Goal: Transaction & Acquisition: Purchase product/service

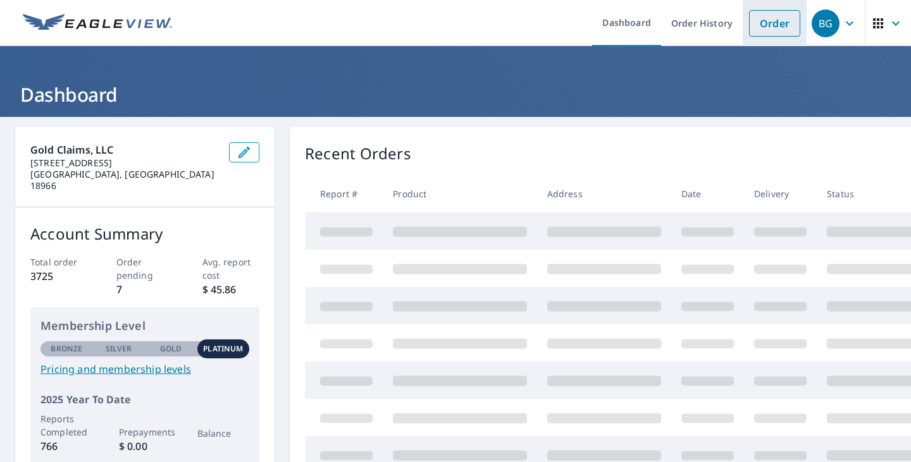
click at [749, 30] on link "Order" at bounding box center [774, 23] width 51 height 27
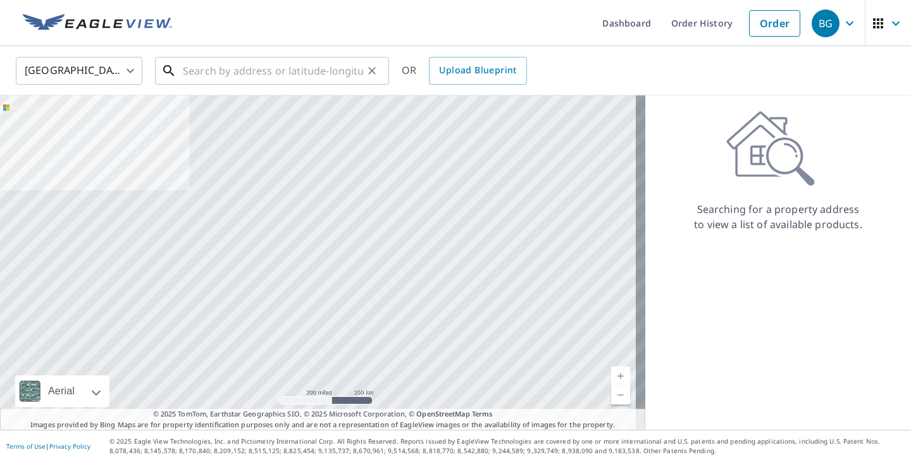
click at [245, 69] on input "text" at bounding box center [273, 70] width 180 height 35
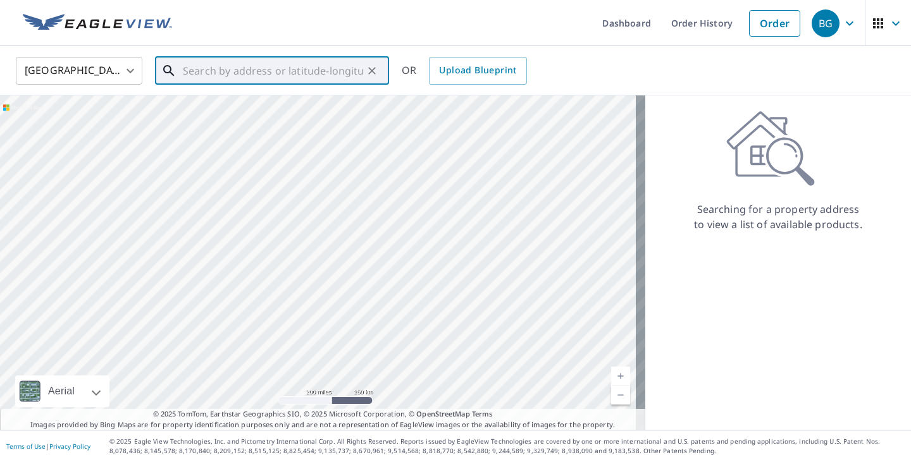
paste input "[STREET_ADDRESS]"
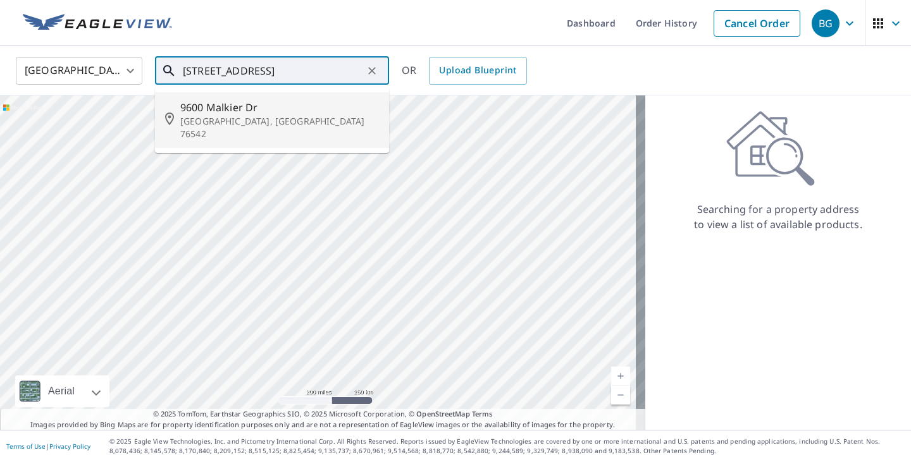
click at [259, 111] on span "9600 Malkier Dr" at bounding box center [279, 107] width 199 height 15
type input "[STREET_ADDRESS][PERSON_NAME]"
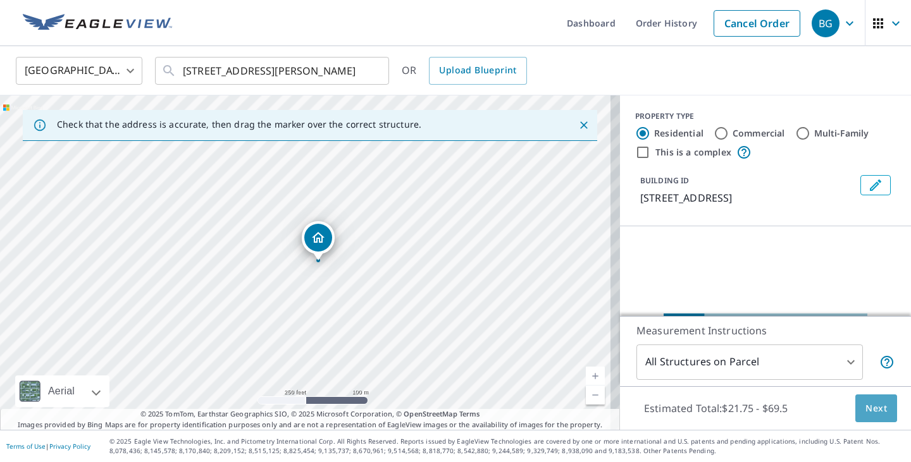
click at [868, 407] on span "Next" at bounding box center [876, 409] width 22 height 16
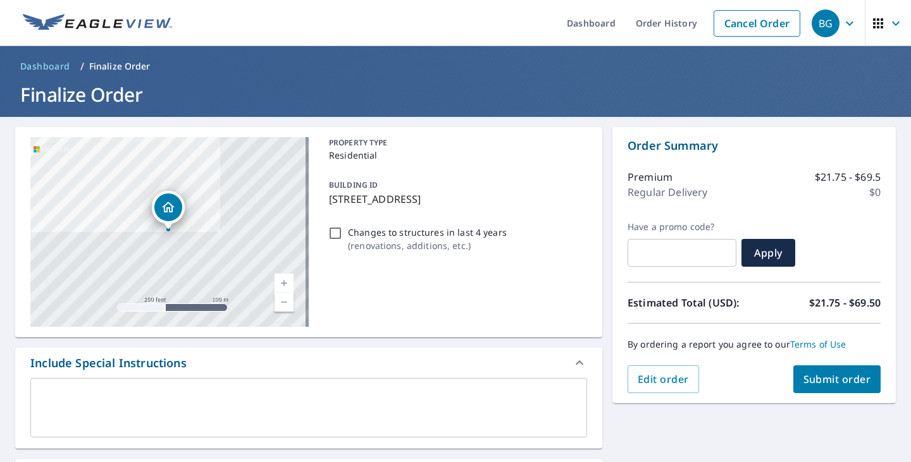
click at [808, 364] on div "By ordering a report you agree to our Terms of Use" at bounding box center [753, 345] width 253 height 42
click at [816, 381] on span "Submit order" at bounding box center [837, 380] width 68 height 14
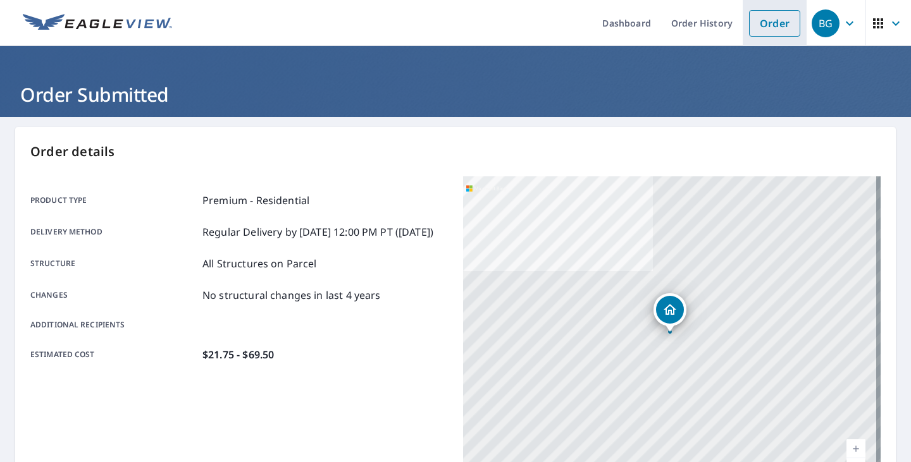
click at [748, 37] on li "Order" at bounding box center [775, 23] width 64 height 46
click at [760, 23] on link "Order" at bounding box center [774, 23] width 51 height 27
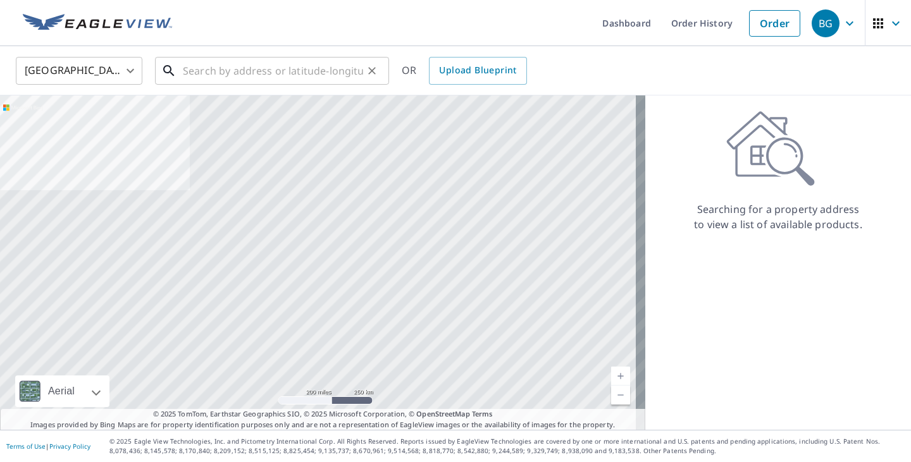
click at [201, 65] on input "text" at bounding box center [273, 70] width 180 height 35
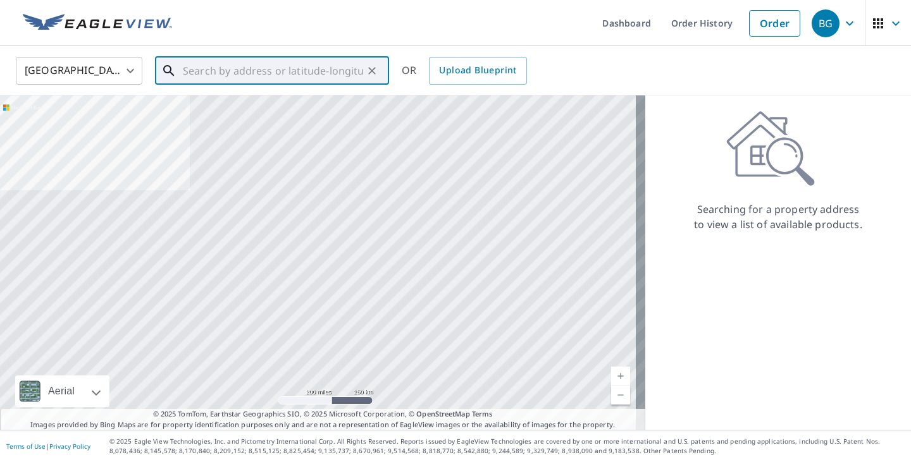
paste input "[STREET_ADDRESS]"
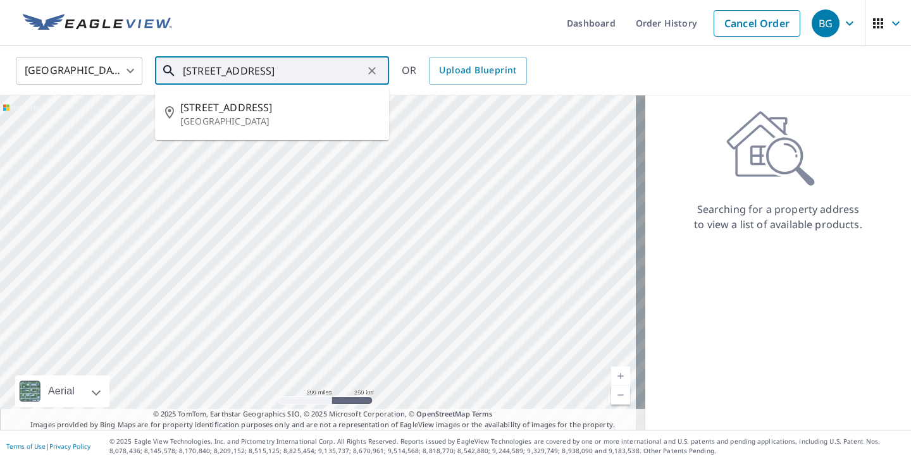
click at [204, 71] on input "[STREET_ADDRESS]" at bounding box center [273, 70] width 180 height 35
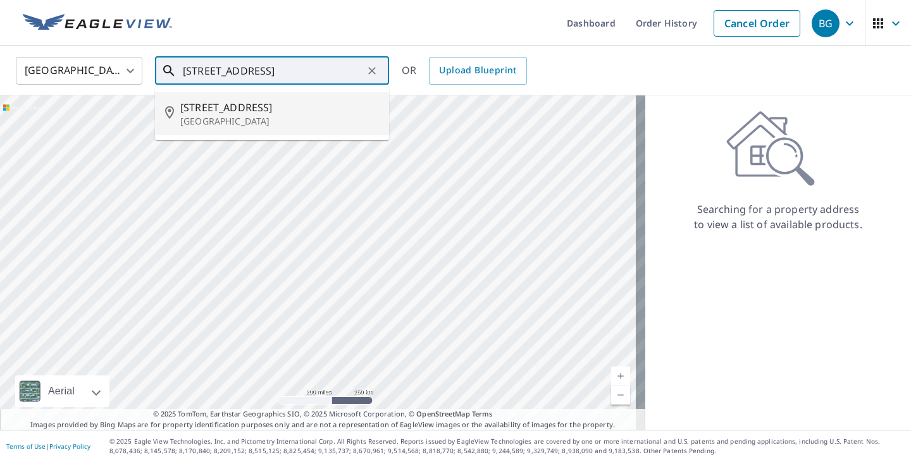
click at [228, 127] on p "[GEOGRAPHIC_DATA]" at bounding box center [279, 121] width 199 height 13
type input "[STREET_ADDRESS]"
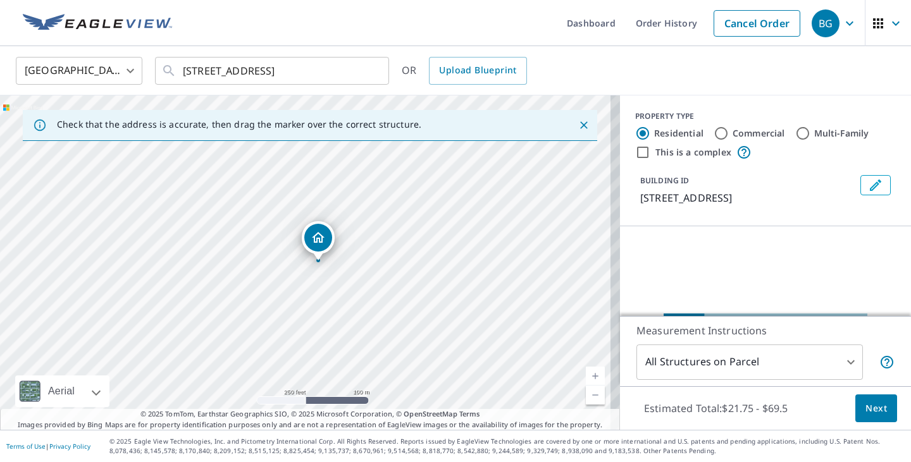
click at [871, 404] on span "Next" at bounding box center [876, 409] width 22 height 16
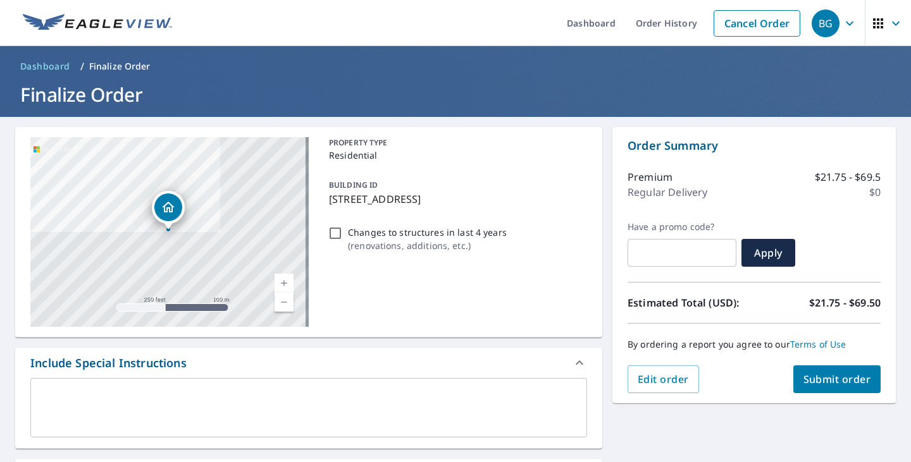
click at [799, 387] on button "Submit order" at bounding box center [837, 380] width 88 height 28
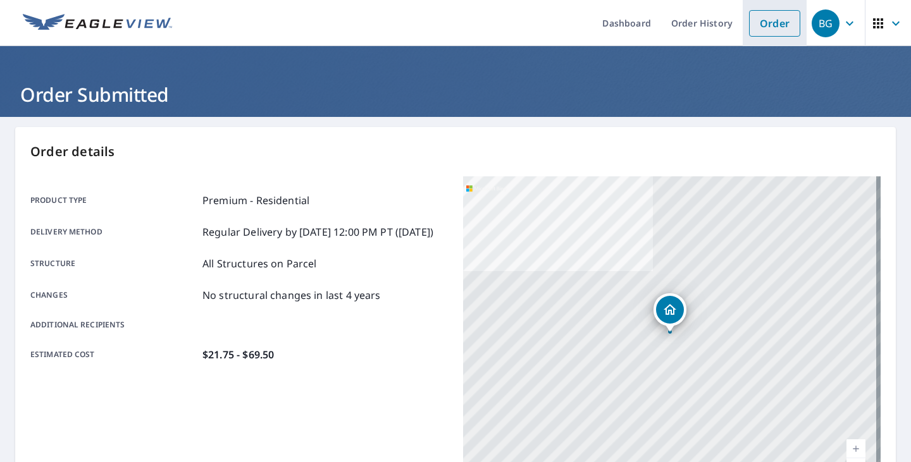
click at [749, 18] on link "Order" at bounding box center [774, 23] width 51 height 27
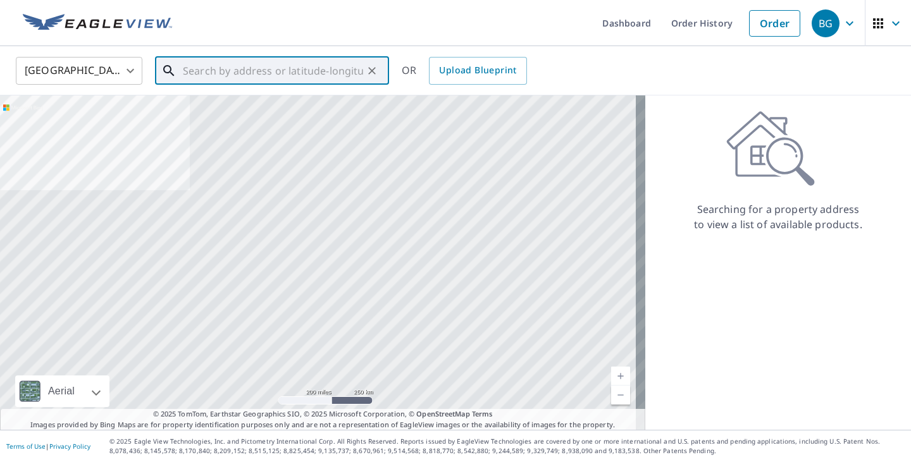
click at [239, 73] on input "text" at bounding box center [273, 70] width 180 height 35
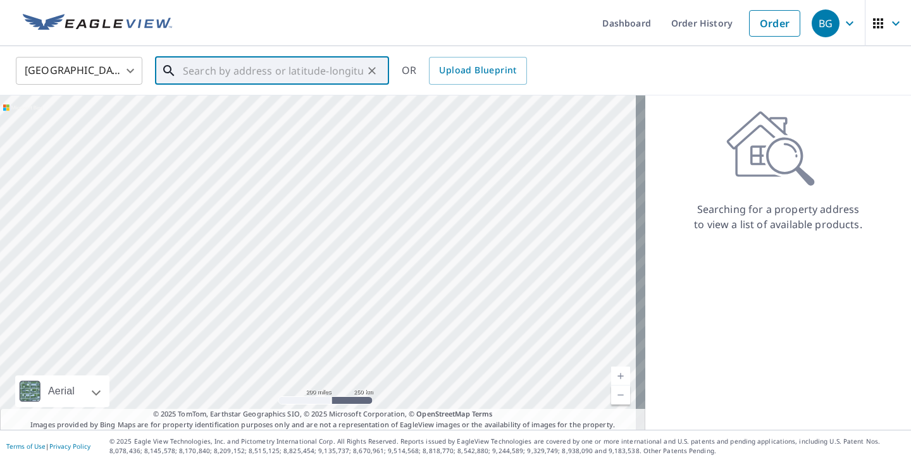
paste input "[STREET_ADDRESS]"
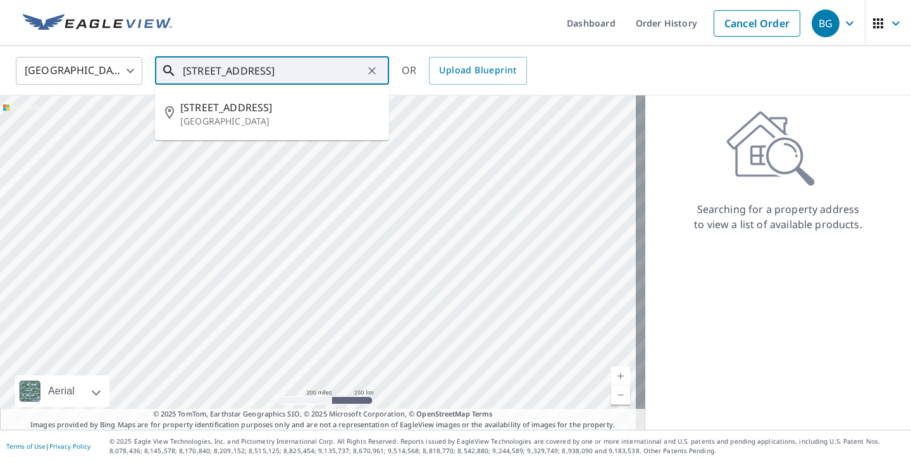
click at [206, 69] on input "[STREET_ADDRESS]" at bounding box center [273, 70] width 180 height 35
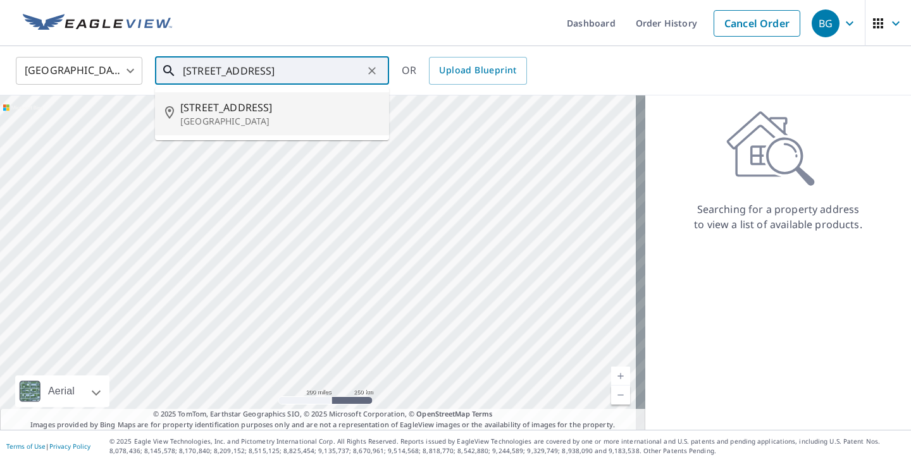
click at [225, 108] on span "[STREET_ADDRESS]" at bounding box center [279, 107] width 199 height 15
type input "[STREET_ADDRESS]"
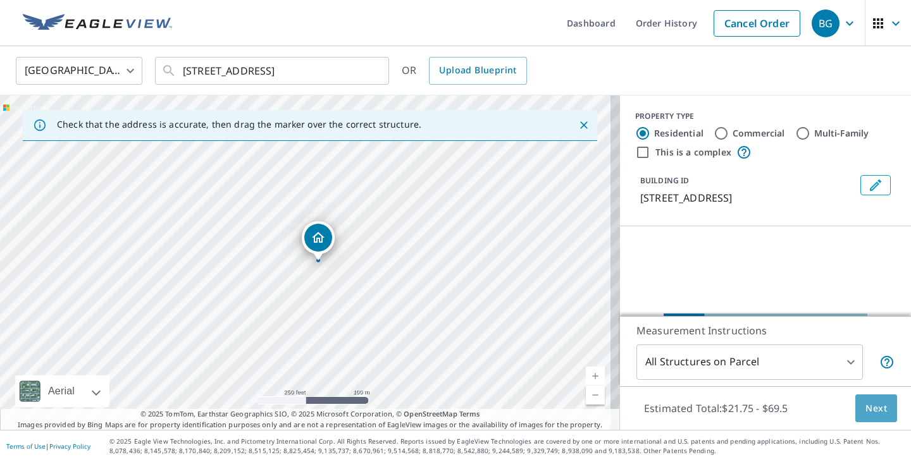
click at [877, 408] on span "Next" at bounding box center [876, 409] width 22 height 16
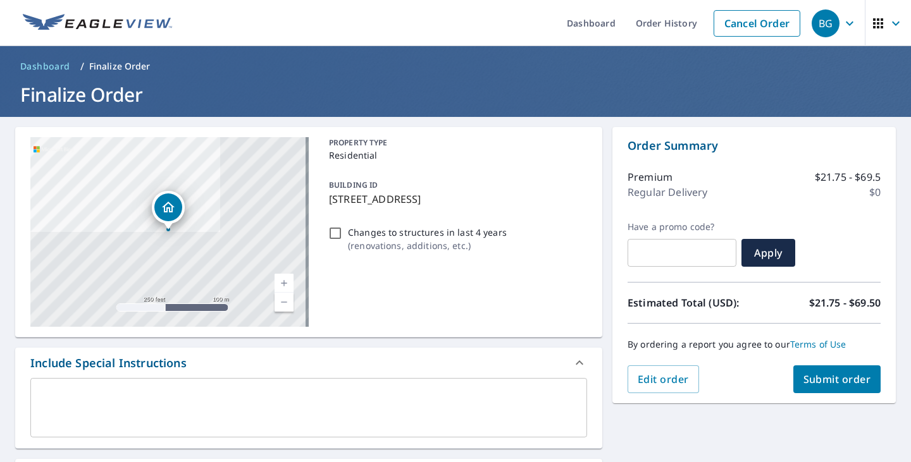
click at [818, 397] on div "Order Summary Premium $21.75 - $69.5 Regular Delivery $0 Have a promo code? ​ A…" at bounding box center [753, 265] width 283 height 276
click at [818, 394] on div "Order Summary Premium $21.75 - $69.5 Regular Delivery $0 Have a promo code? ​ A…" at bounding box center [753, 265] width 283 height 276
click at [813, 383] on span "Submit order" at bounding box center [837, 380] width 68 height 14
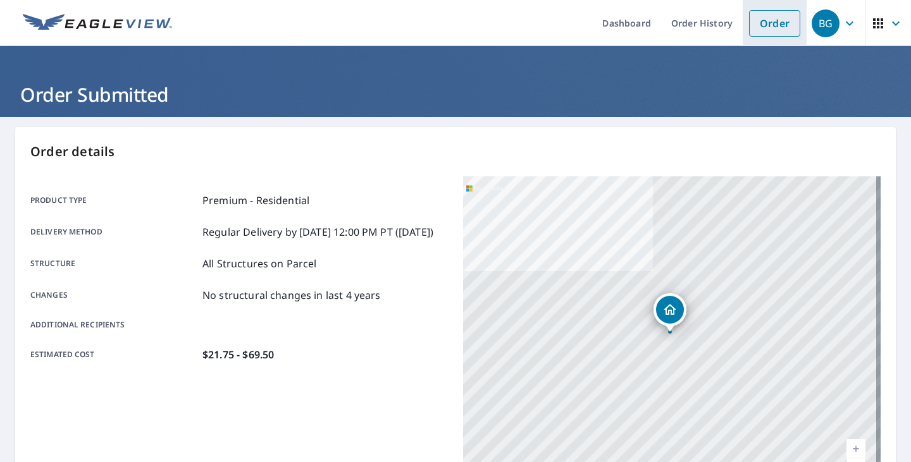
click at [757, 27] on link "Order" at bounding box center [774, 23] width 51 height 27
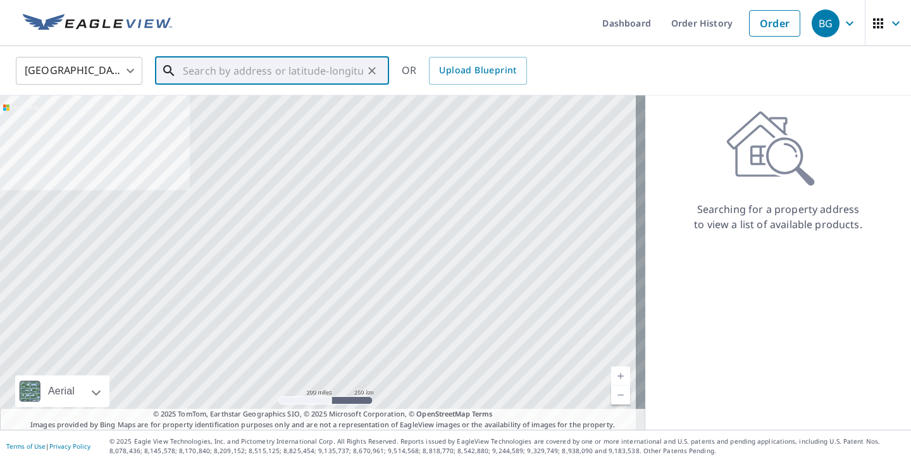
click at [214, 58] on input "text" at bounding box center [273, 70] width 180 height 35
paste input "[STREET_ADDRESS]"
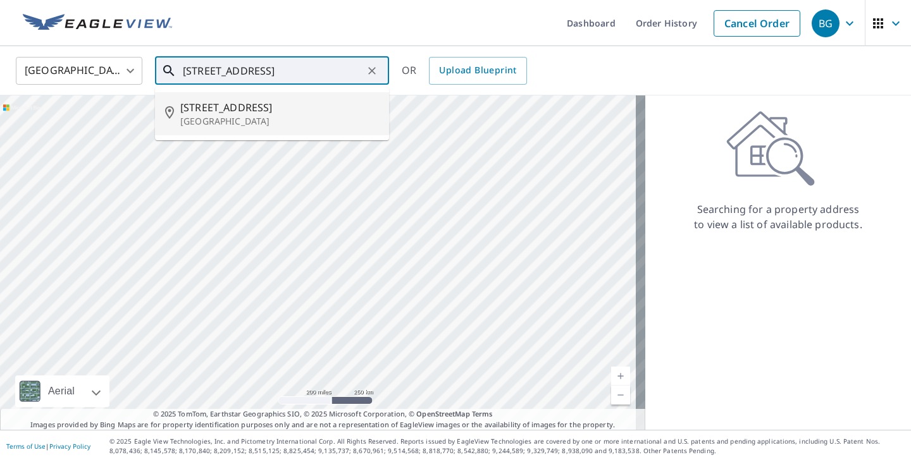
click at [275, 107] on span "[STREET_ADDRESS]" at bounding box center [279, 107] width 199 height 15
type input "[STREET_ADDRESS]"
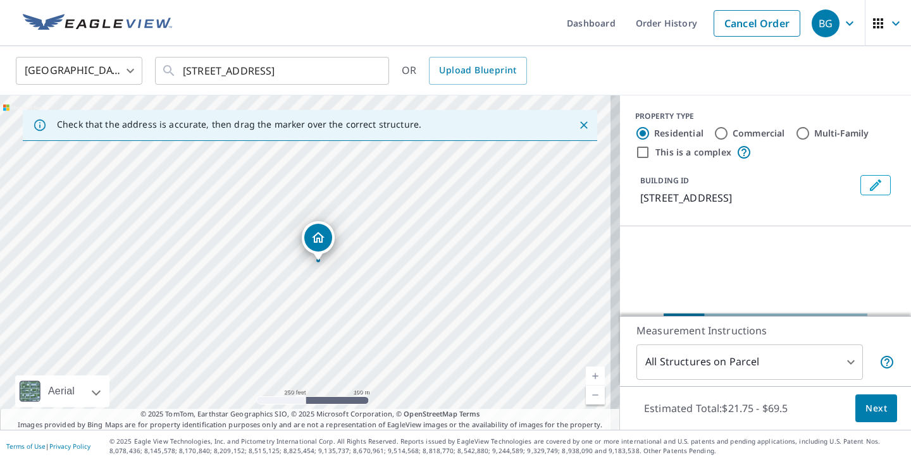
click at [869, 414] on span "Next" at bounding box center [876, 409] width 22 height 16
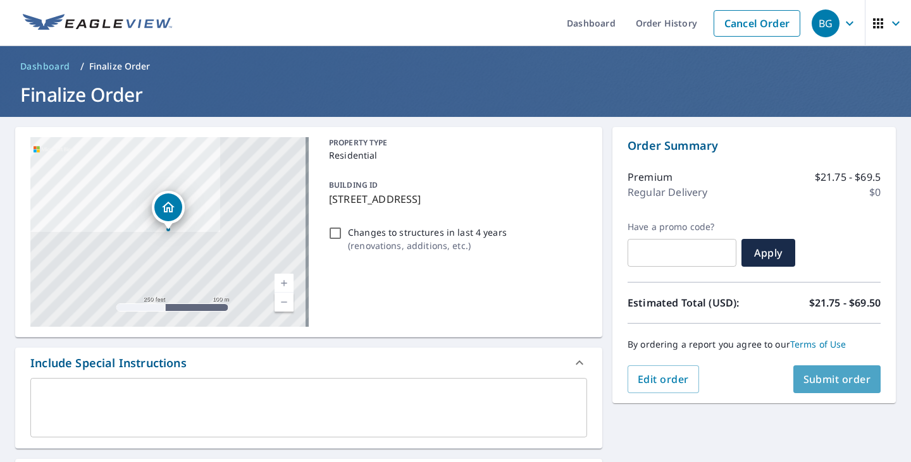
click at [803, 386] on span "Submit order" at bounding box center [837, 380] width 68 height 14
